Goal: Find specific page/section: Find specific page/section

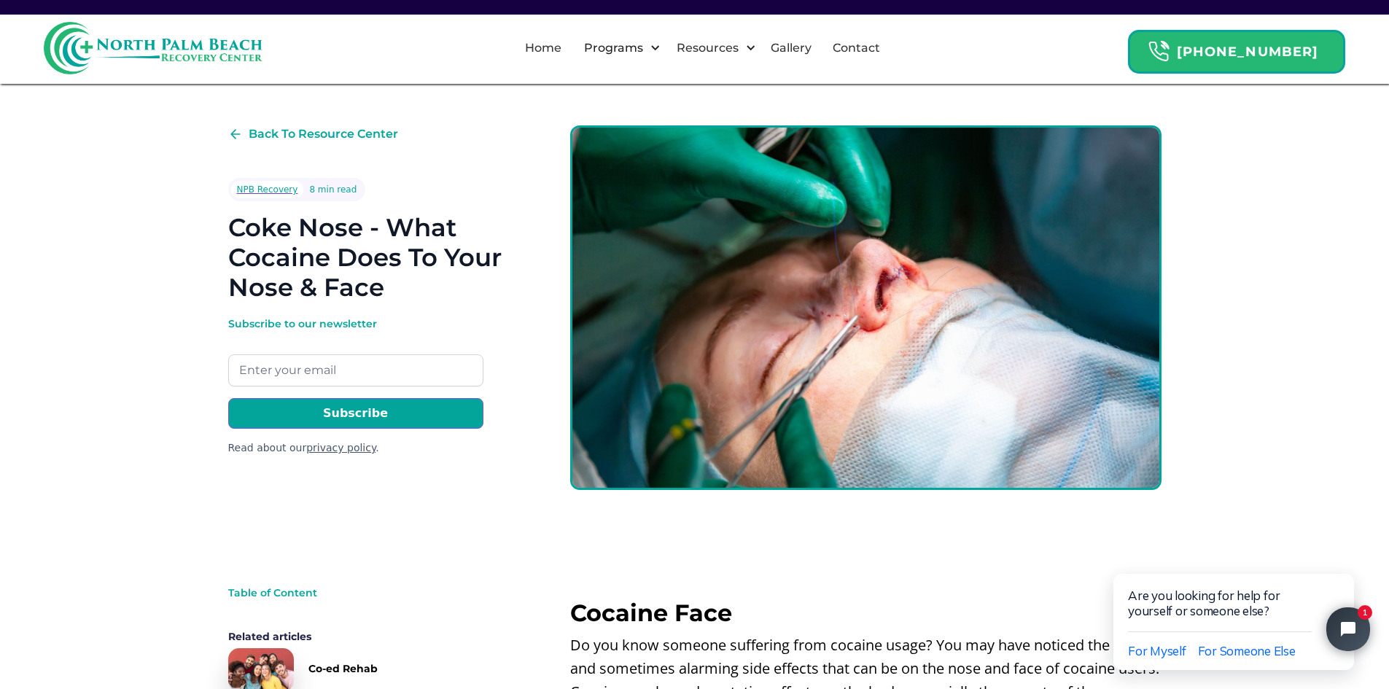
click at [821, 337] on img at bounding box center [865, 307] width 591 height 364
drag, startPoint x: 329, startPoint y: 222, endPoint x: 330, endPoint y: 233, distance: 11.0
click at [330, 233] on h1 "Coke Nose - What Cocaine Does To Your Nose & Face" at bounding box center [375, 257] width 295 height 89
click at [311, 270] on h1 "Coke Nose - What Cocaine Does To Your Nose & Face" at bounding box center [375, 257] width 295 height 89
click at [814, 55] on link "Gallery" at bounding box center [791, 48] width 58 height 47
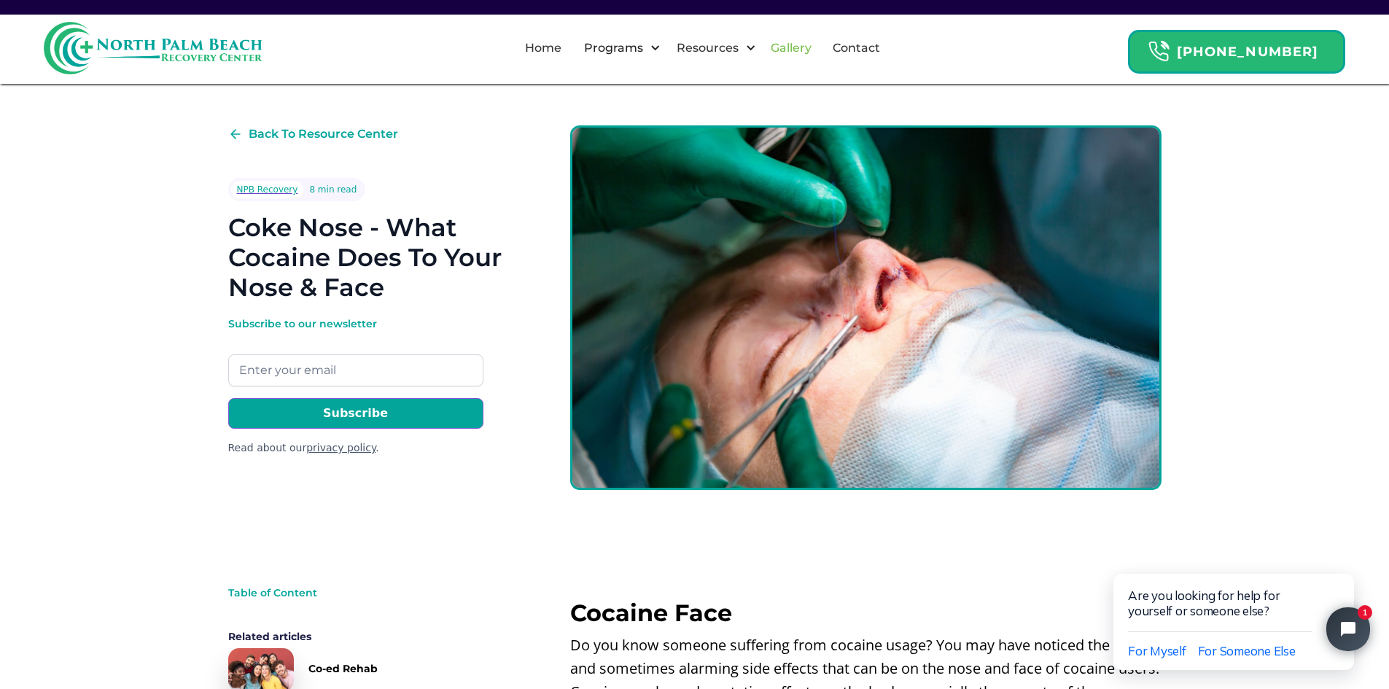
click at [812, 47] on link "Gallery" at bounding box center [791, 48] width 58 height 47
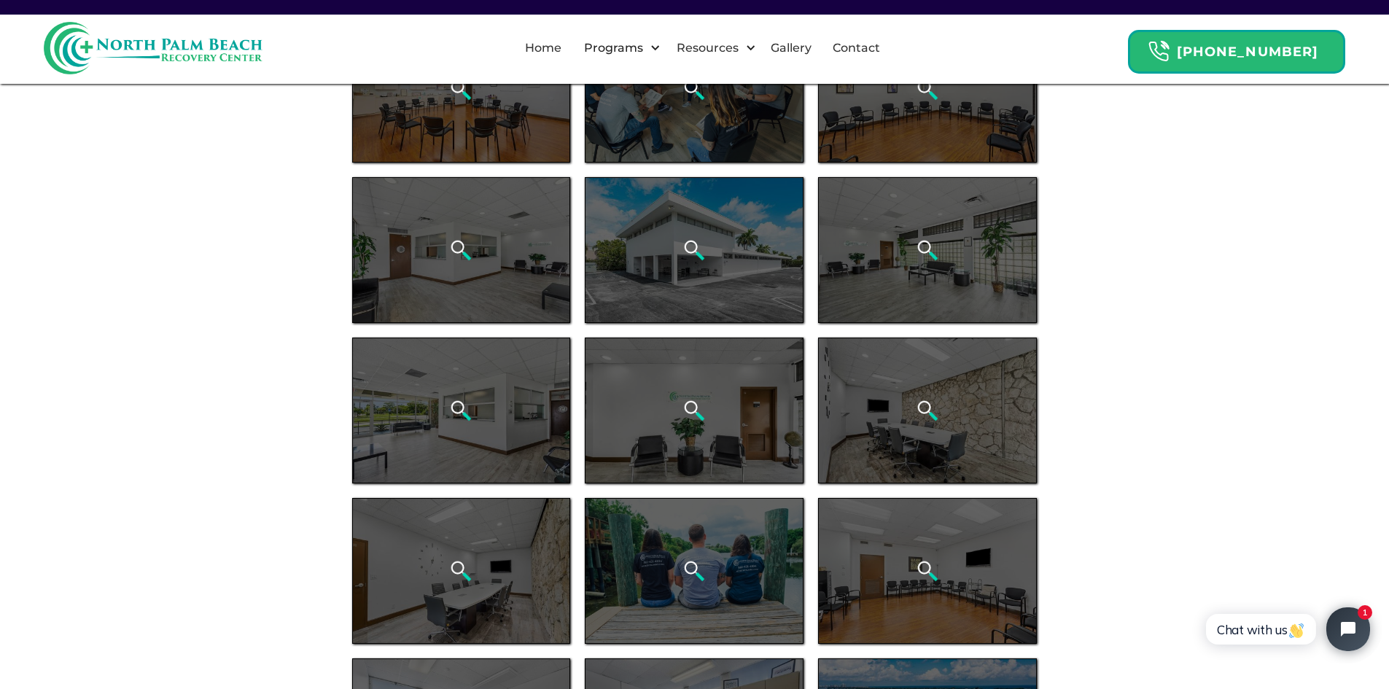
scroll to position [292, 0]
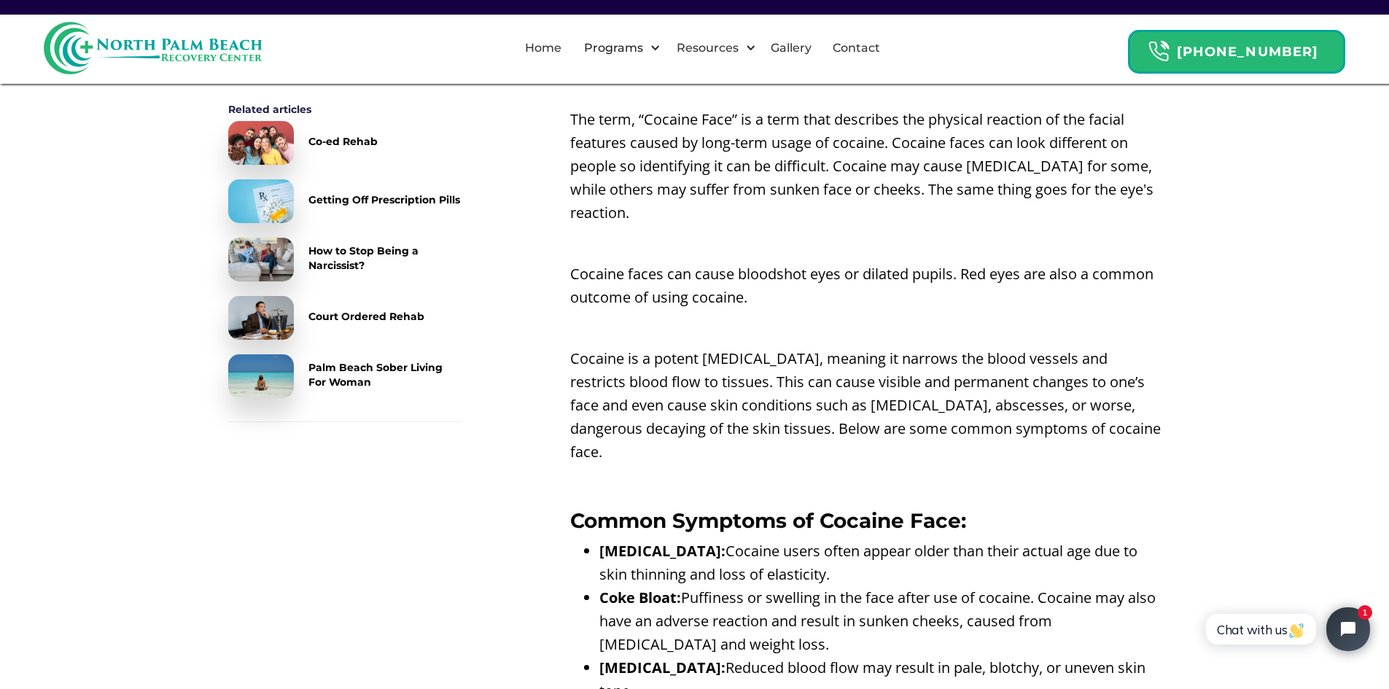
scroll to position [437, 0]
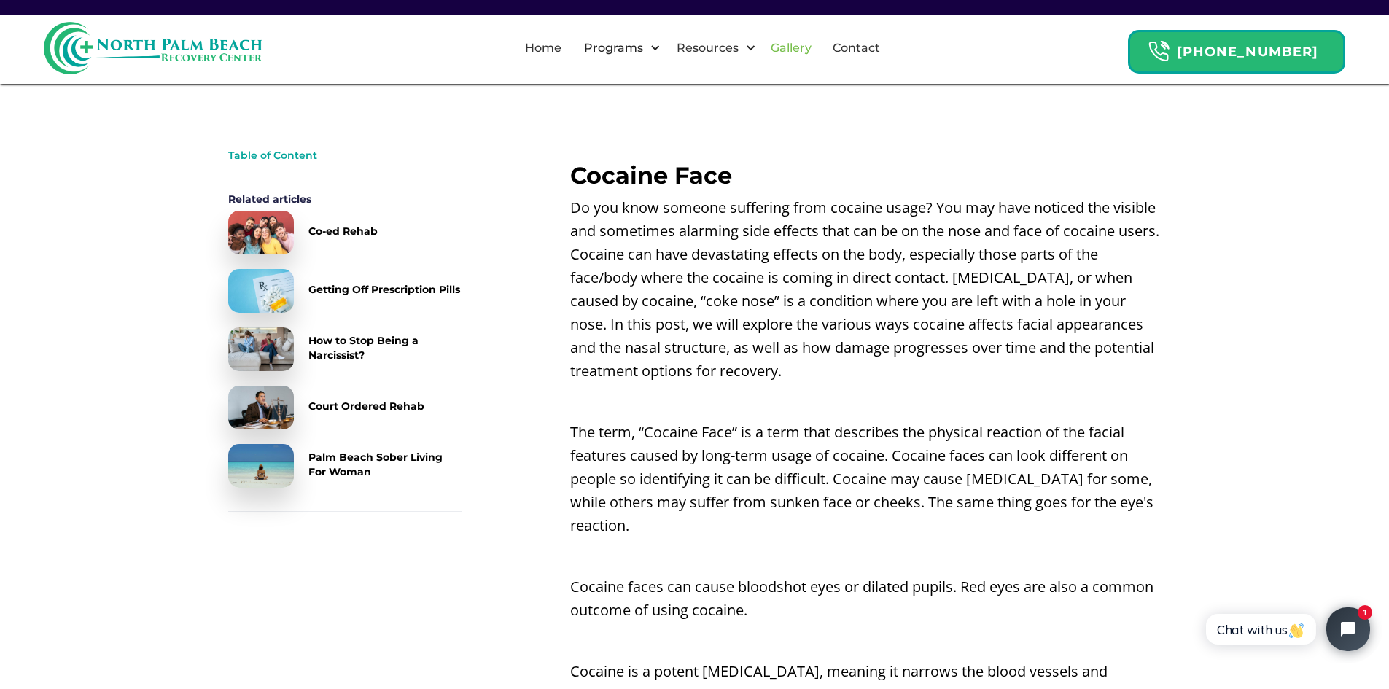
click at [817, 47] on link "Gallery" at bounding box center [791, 48] width 58 height 47
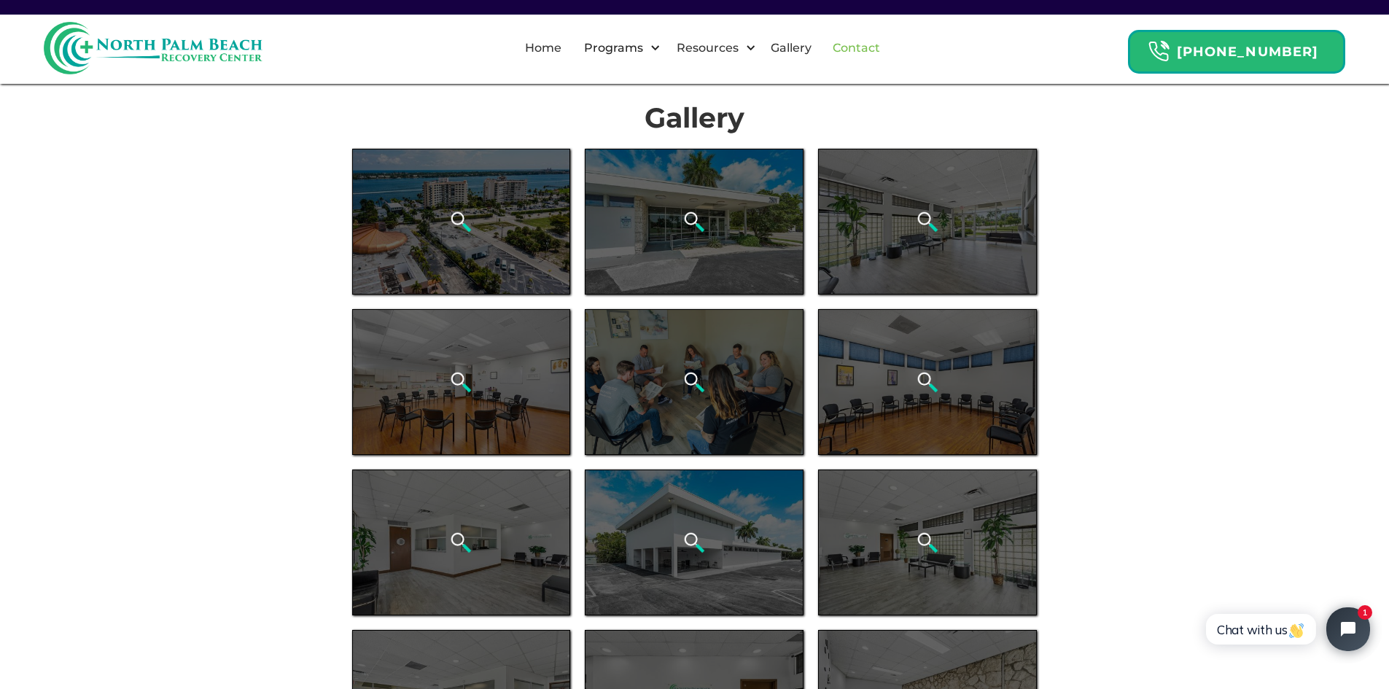
click at [885, 42] on link "Contact" at bounding box center [856, 48] width 65 height 47
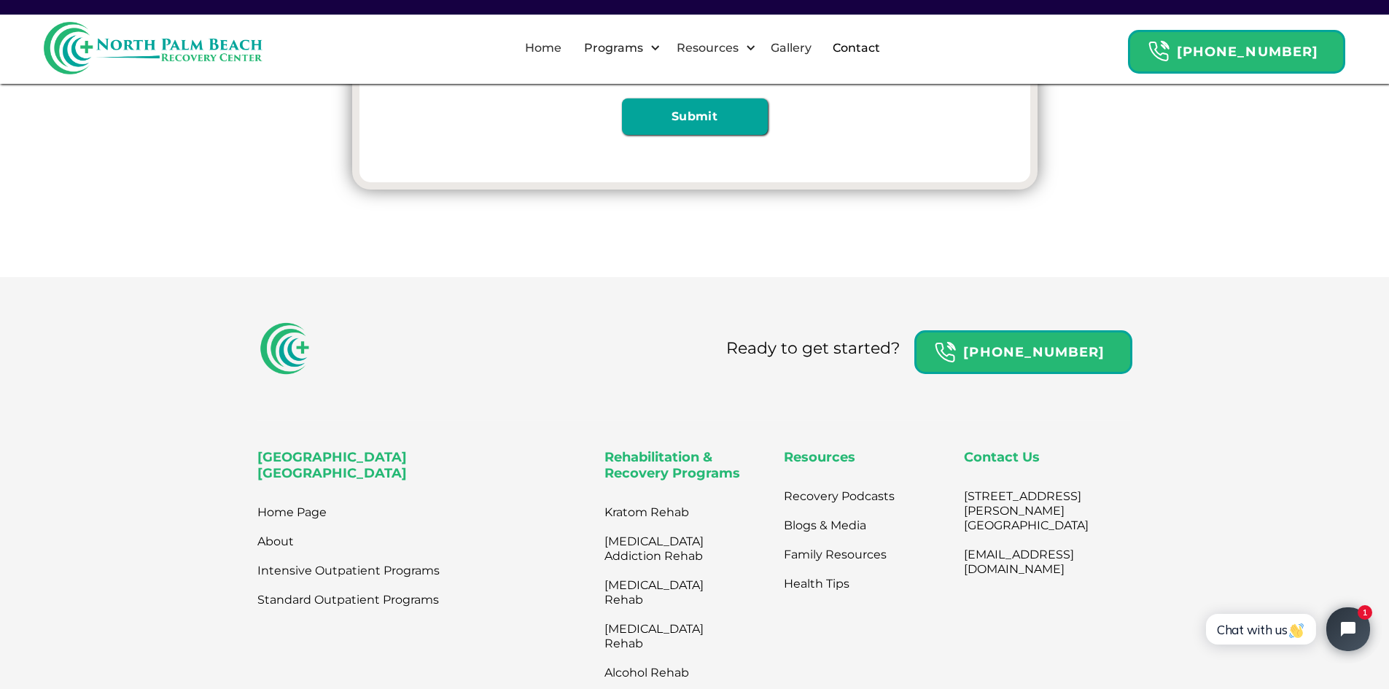
scroll to position [583, 0]
